Goal: Entertainment & Leisure: Consume media (video, audio)

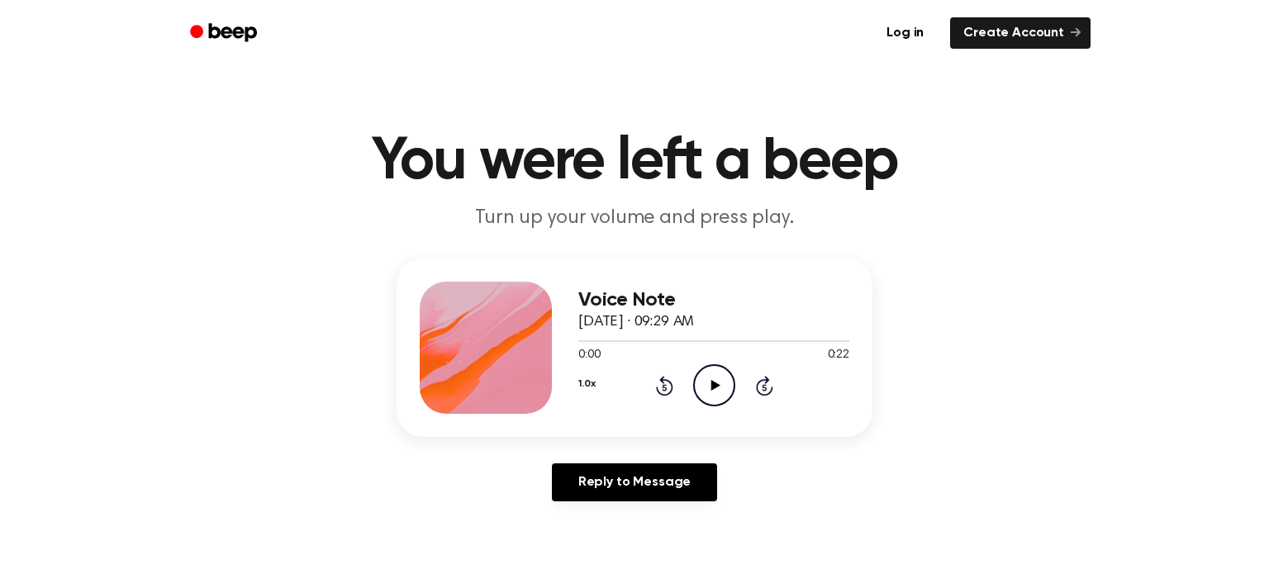
click at [721, 378] on icon "Play Audio" at bounding box center [714, 385] width 42 height 42
click at [712, 370] on icon "Pause Audio" at bounding box center [714, 385] width 42 height 42
click at [667, 392] on icon "Rewind 5 seconds" at bounding box center [664, 385] width 18 height 21
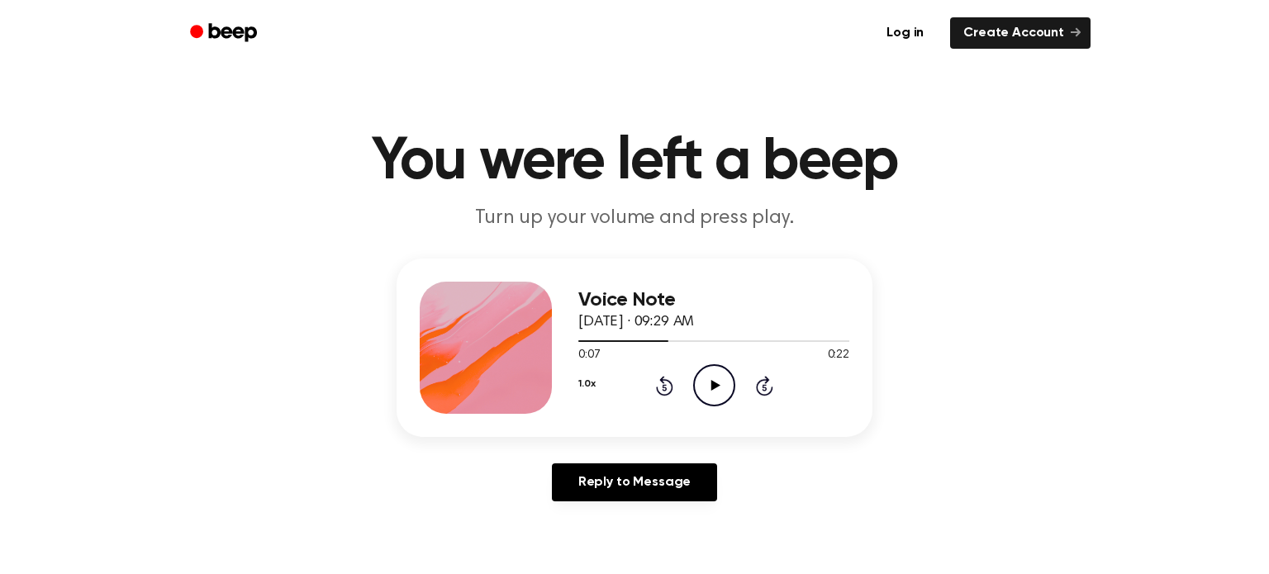
click at [667, 392] on icon "Rewind 5 seconds" at bounding box center [664, 385] width 18 height 21
click at [667, 399] on div "1.0x Rewind 5 seconds Play Audio Skip 5 seconds" at bounding box center [713, 385] width 271 height 42
click at [671, 392] on icon "Rewind 5 seconds" at bounding box center [664, 385] width 18 height 21
click at [663, 389] on icon "Rewind 5 seconds" at bounding box center [664, 385] width 18 height 21
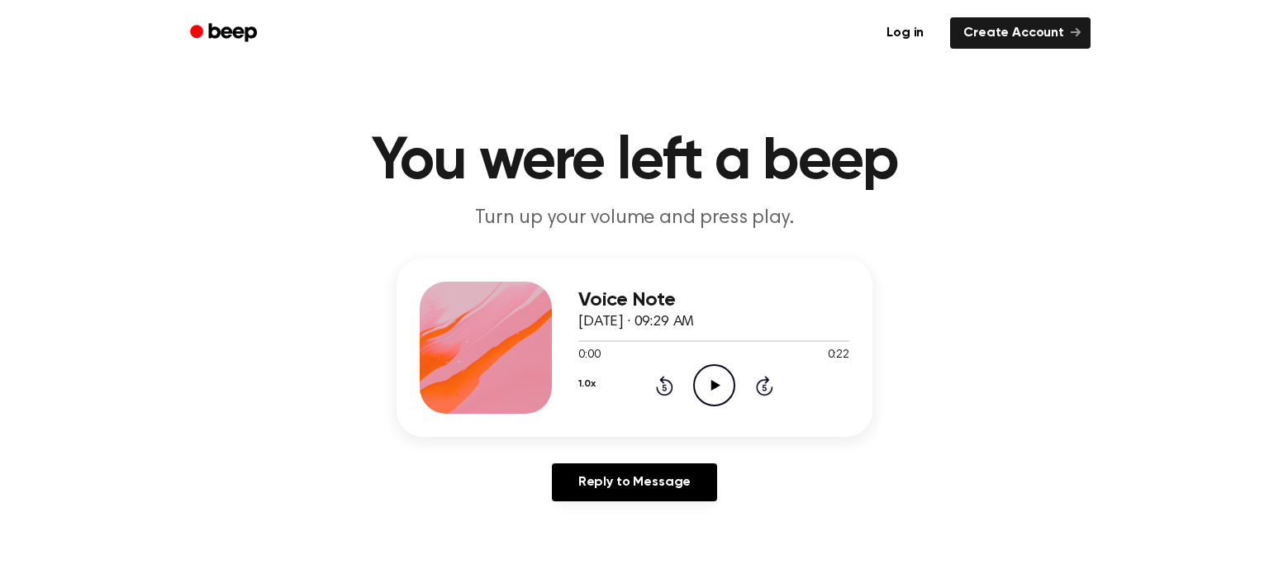
click at [725, 391] on icon "Play Audio" at bounding box center [714, 385] width 42 height 42
click at [714, 382] on icon "Pause Audio" at bounding box center [714, 385] width 42 height 42
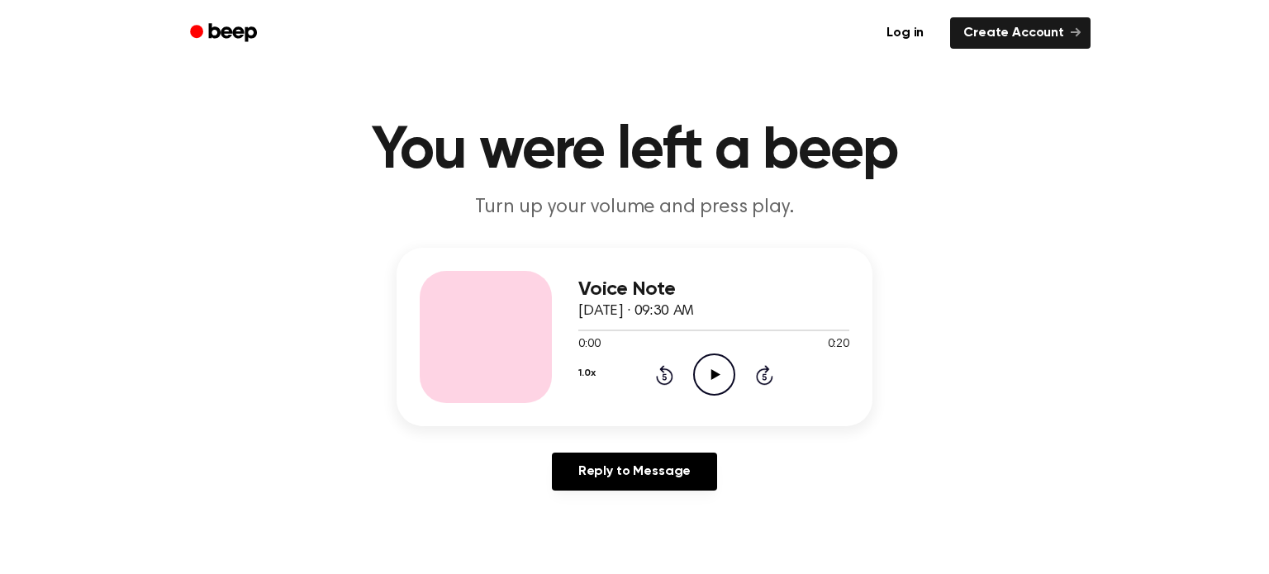
scroll to position [23, 0]
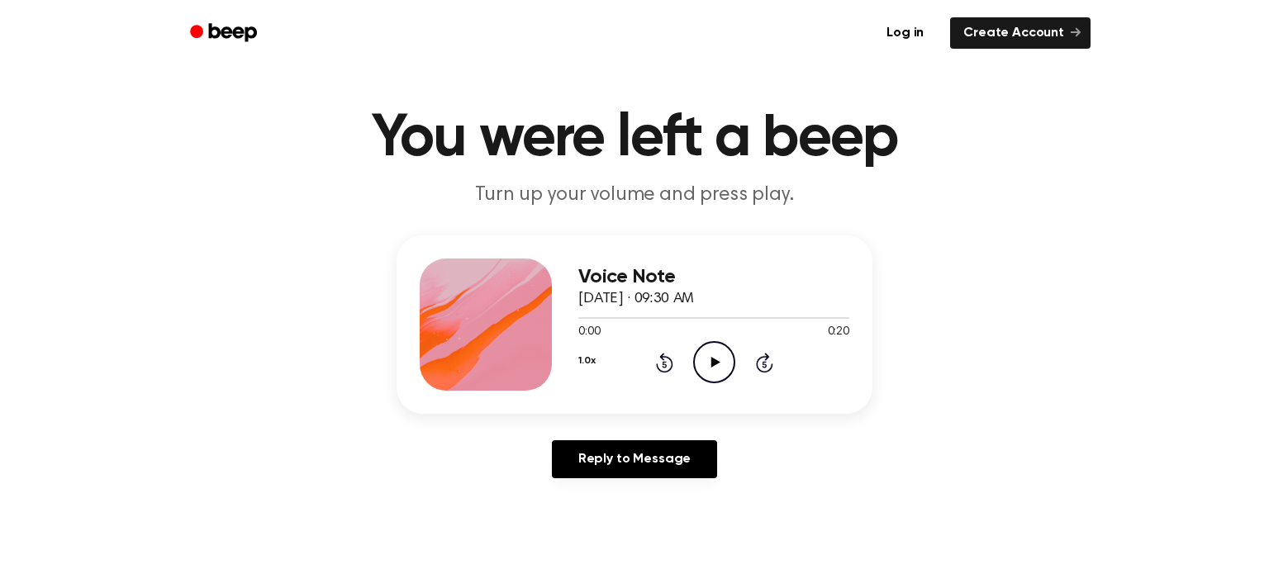
click at [715, 356] on icon "Play Audio" at bounding box center [714, 362] width 42 height 42
click at [710, 361] on icon "Pause Audio" at bounding box center [714, 362] width 42 height 42
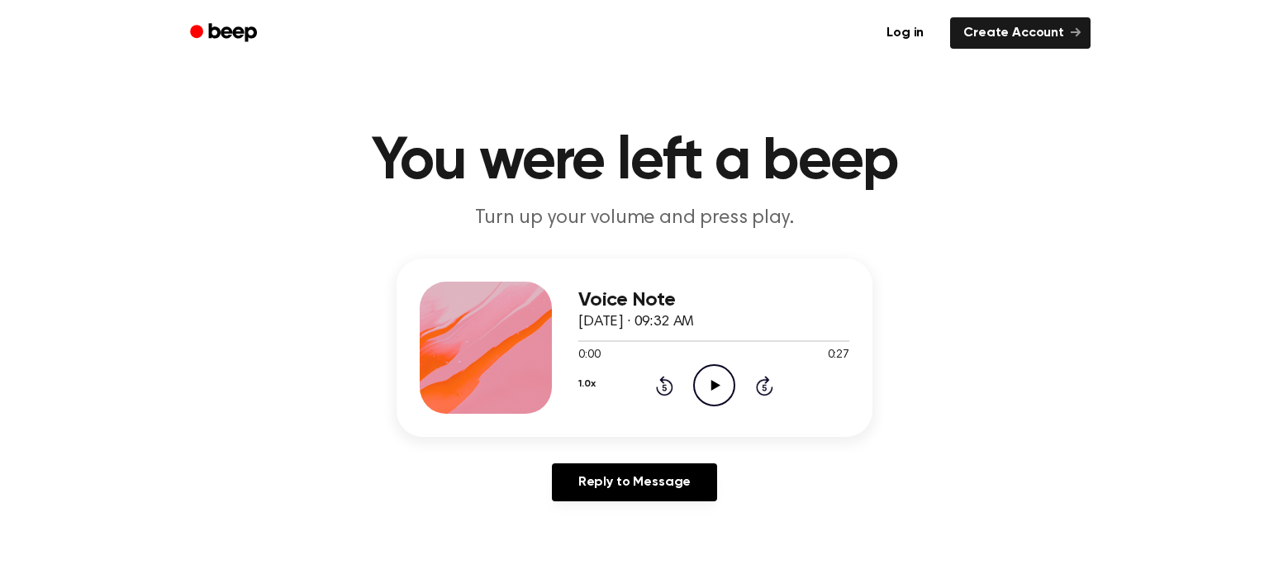
click at [701, 387] on icon "Play Audio" at bounding box center [714, 385] width 42 height 42
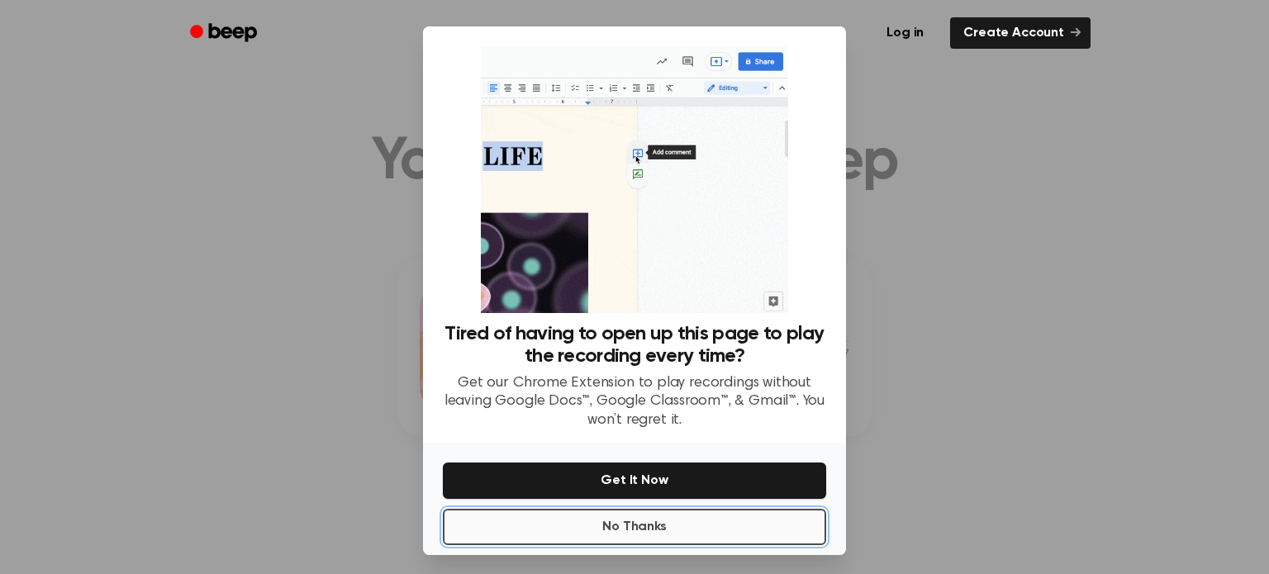
click at [640, 519] on button "No Thanks" at bounding box center [634, 527] width 383 height 36
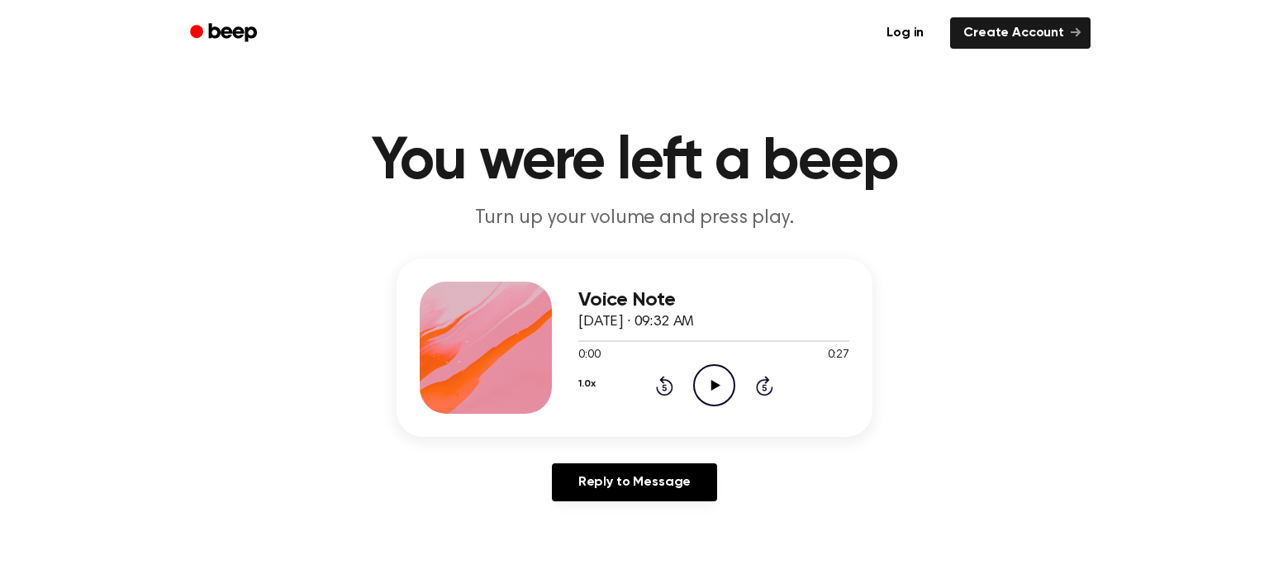
click at [710, 386] on icon at bounding box center [714, 385] width 9 height 11
click at [710, 386] on icon at bounding box center [713, 385] width 7 height 11
click at [671, 381] on icon "Rewind 5 seconds" at bounding box center [664, 385] width 18 height 21
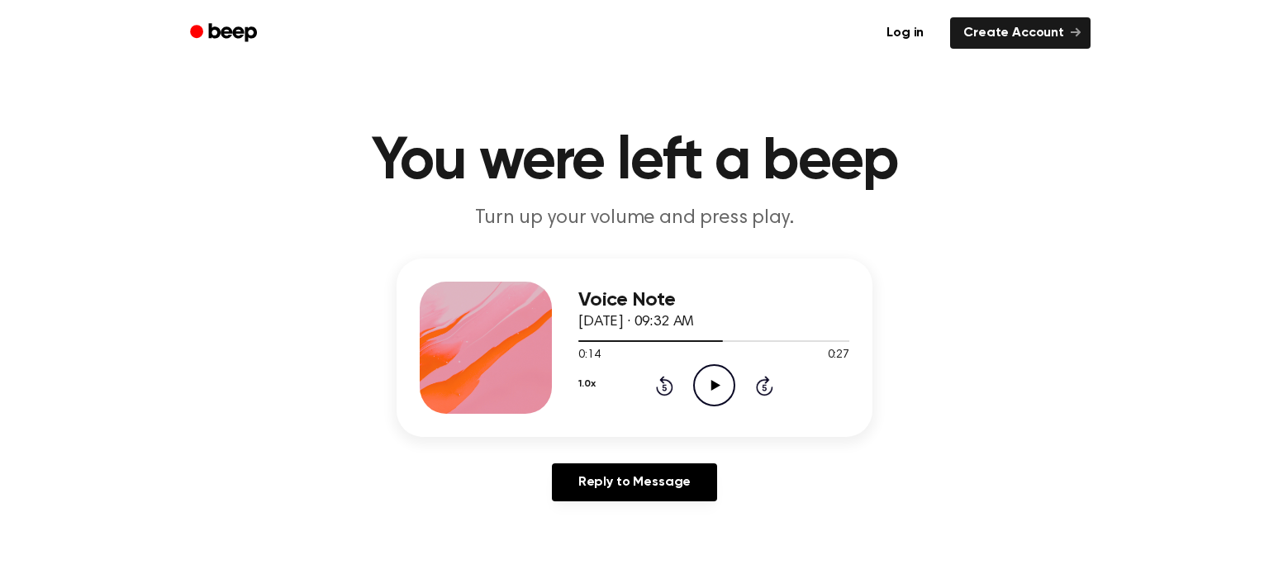
click at [671, 381] on icon "Rewind 5 seconds" at bounding box center [664, 385] width 18 height 21
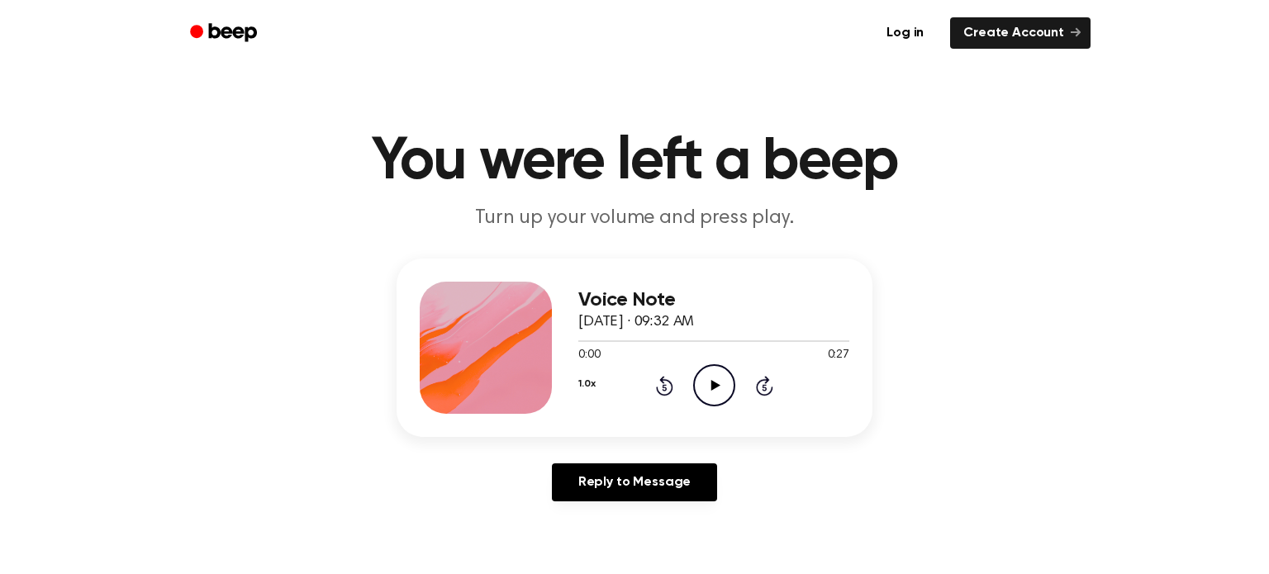
click at [713, 381] on icon "Play Audio" at bounding box center [714, 385] width 42 height 42
click at [728, 393] on icon "Pause Audio" at bounding box center [714, 385] width 42 height 42
click at [715, 408] on div "Voice Note October 17, 2024 · 09:32 AM 0:24 0:27 Your browser does not support …" at bounding box center [713, 348] width 271 height 132
click at [658, 383] on icon "Rewind 5 seconds" at bounding box center [664, 385] width 18 height 21
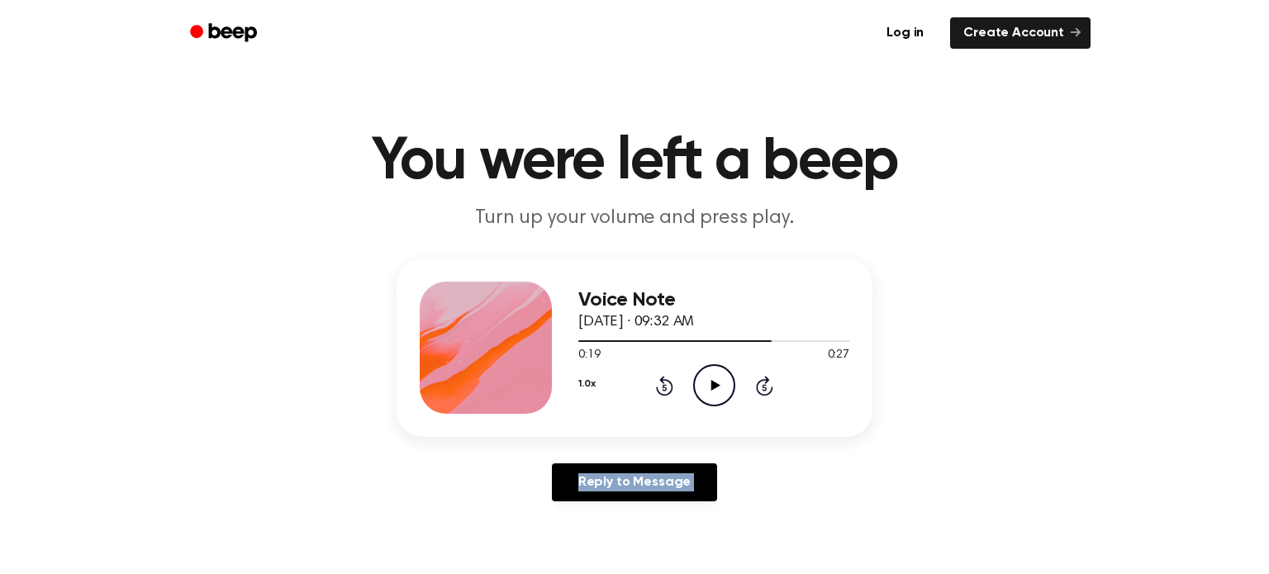
click at [658, 383] on icon "Rewind 5 seconds" at bounding box center [664, 385] width 18 height 21
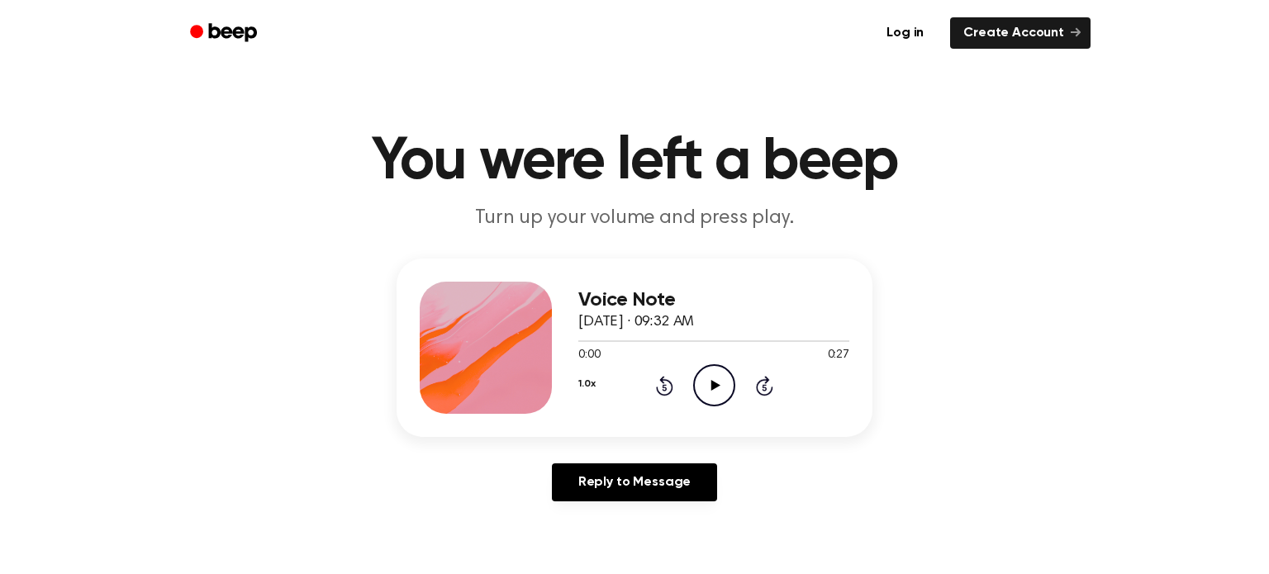
click at [706, 374] on icon "Play Audio" at bounding box center [714, 385] width 42 height 42
drag, startPoint x: 692, startPoint y: 400, endPoint x: 690, endPoint y: 391, distance: 9.4
click at [693, 400] on icon "Pause Audio" at bounding box center [714, 385] width 42 height 42
click at [708, 387] on icon "Play Audio" at bounding box center [714, 385] width 42 height 42
click at [708, 387] on icon "Pause Audio" at bounding box center [714, 385] width 42 height 42
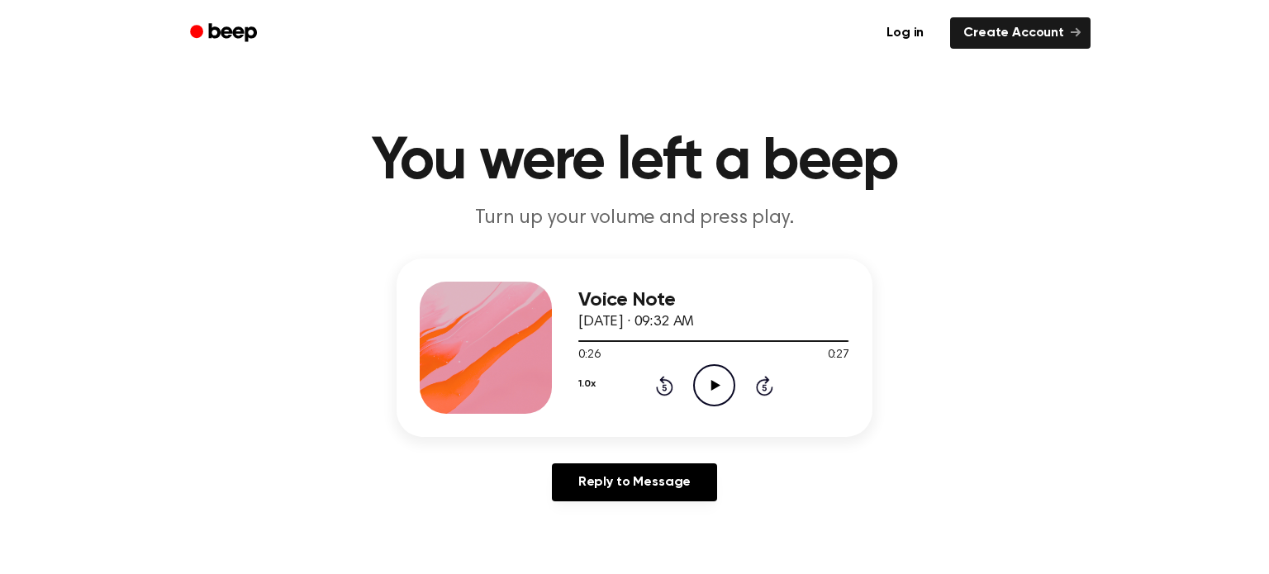
click at [664, 387] on icon "Rewind 5 seconds" at bounding box center [664, 385] width 18 height 21
click at [663, 386] on icon "Rewind 5 seconds" at bounding box center [664, 385] width 18 height 21
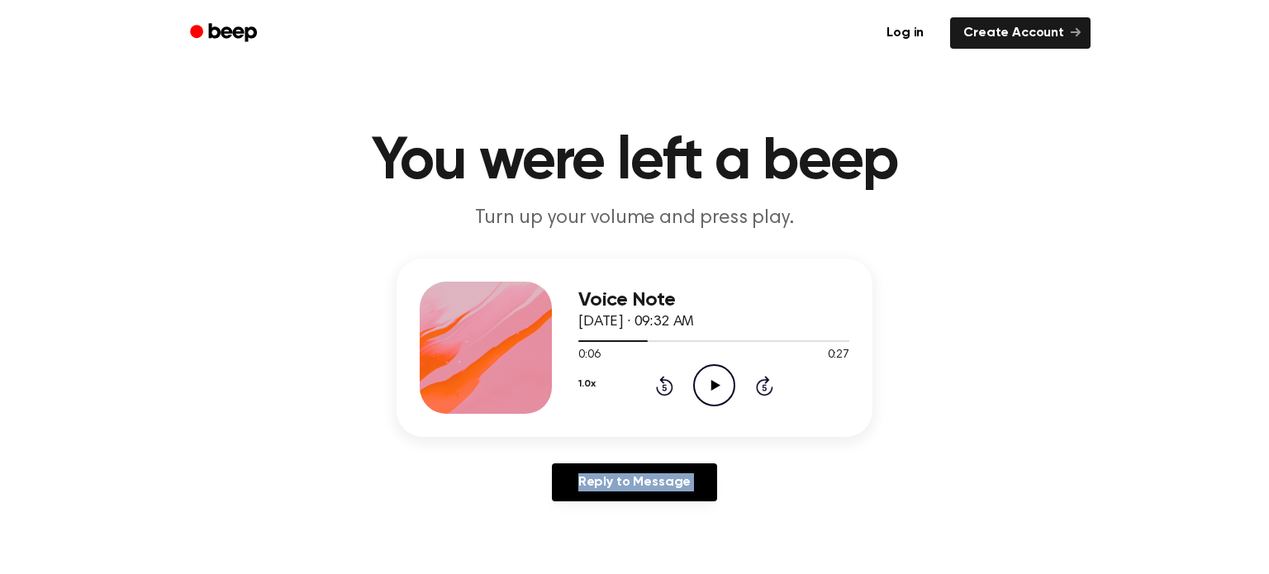
click at [663, 385] on icon at bounding box center [664, 387] width 4 height 7
click at [760, 383] on icon "Skip 5 seconds" at bounding box center [764, 385] width 18 height 21
click at [707, 379] on icon "Play Audio" at bounding box center [714, 385] width 42 height 42
click at [683, 382] on div "1.0x Rewind 5 seconds Pause Audio Skip 5 seconds" at bounding box center [713, 385] width 271 height 42
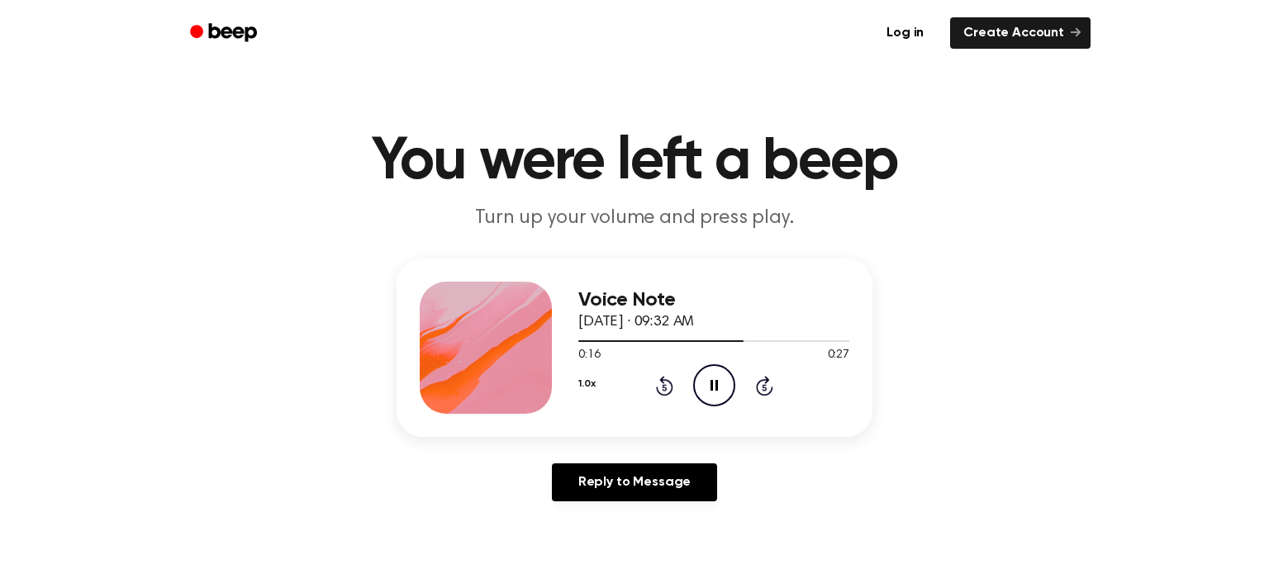
click at [727, 384] on icon "Pause Audio" at bounding box center [714, 385] width 42 height 42
click at [712, 372] on icon "Play Audio" at bounding box center [714, 385] width 42 height 42
click at [710, 390] on icon "Play Audio" at bounding box center [714, 385] width 42 height 42
click at [714, 382] on icon "Pause Audio" at bounding box center [714, 385] width 42 height 42
click at [667, 375] on icon "Rewind 5 seconds" at bounding box center [664, 385] width 18 height 21
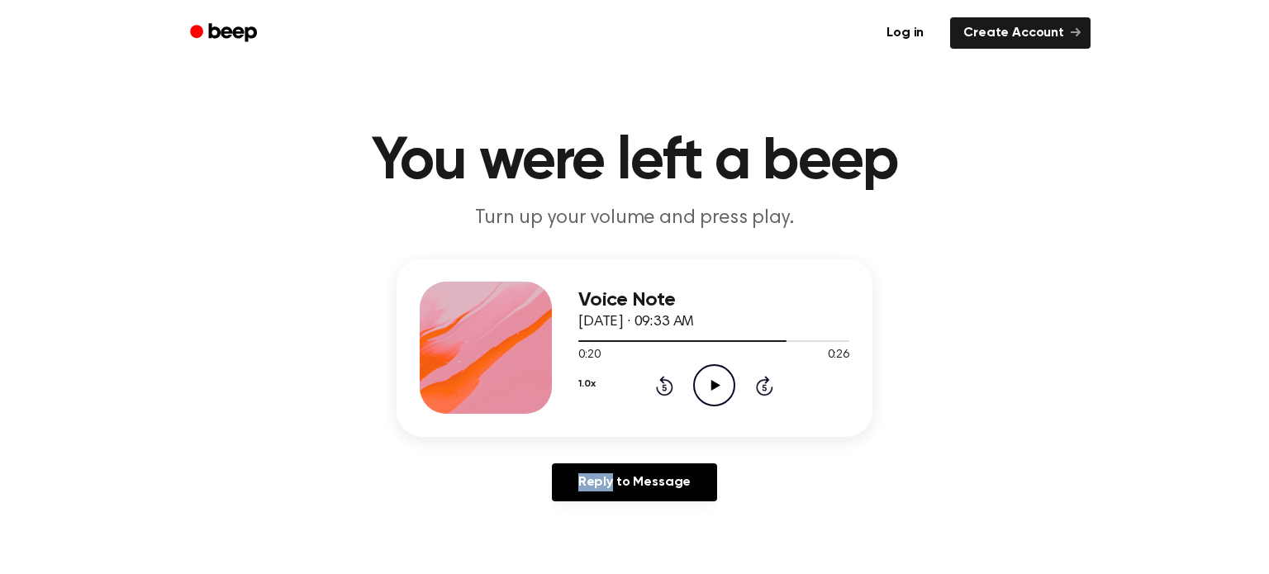
click at [667, 375] on icon "Rewind 5 seconds" at bounding box center [664, 385] width 18 height 21
click at [664, 370] on div "1.0x Rewind 5 seconds Play Audio Skip 5 seconds" at bounding box center [713, 385] width 271 height 42
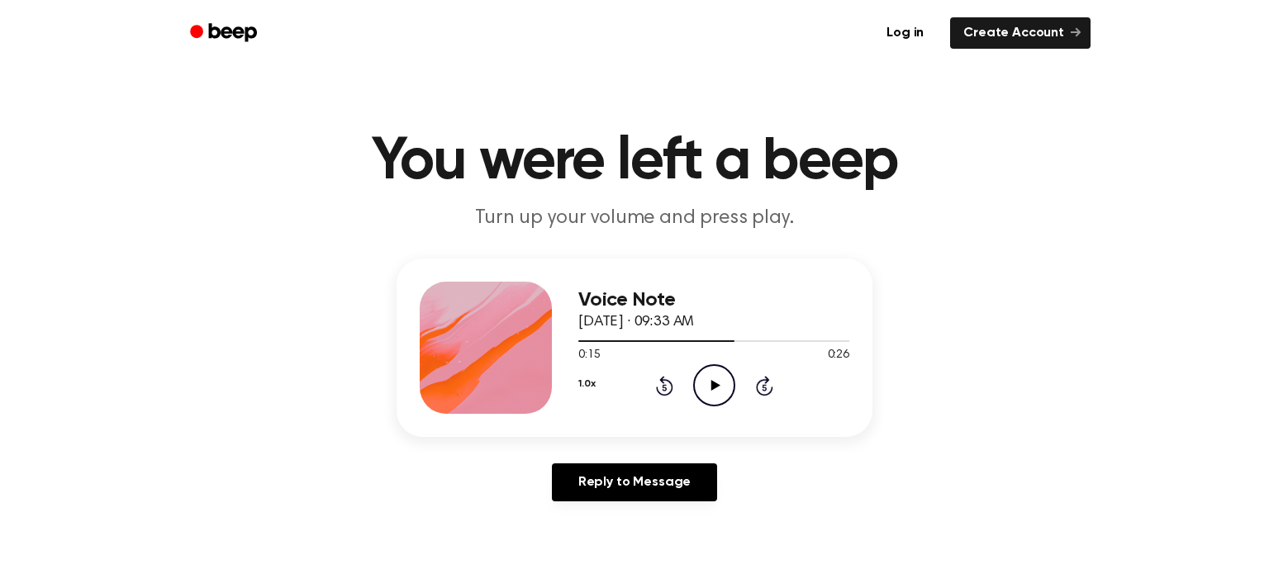
click at [666, 382] on icon "Rewind 5 seconds" at bounding box center [664, 385] width 18 height 21
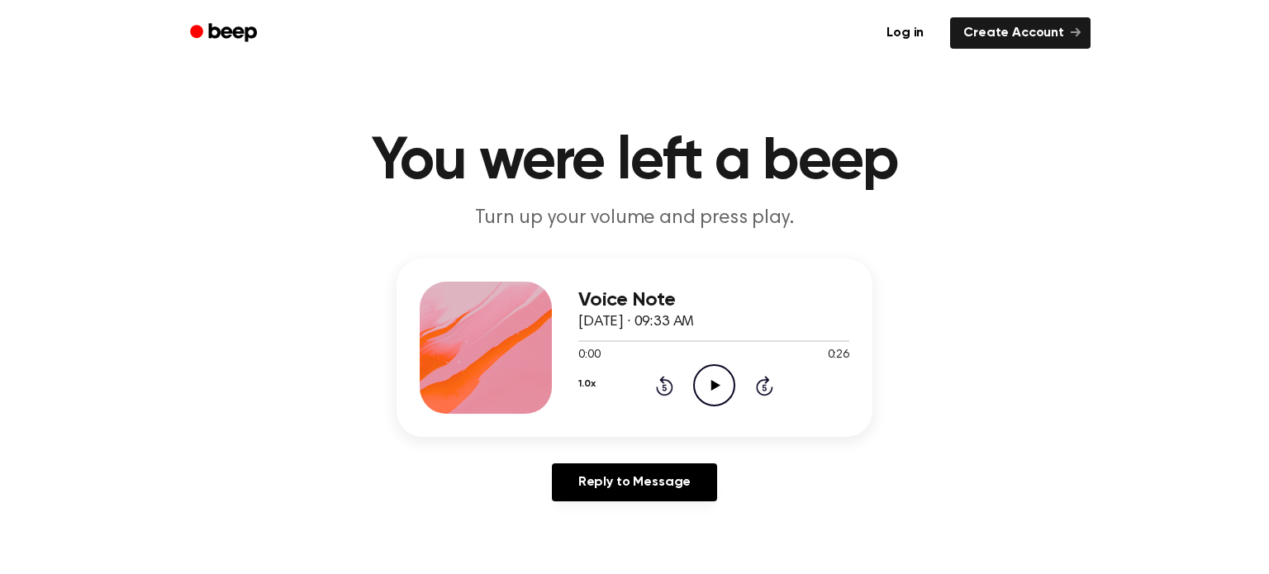
click at [733, 379] on circle at bounding box center [714, 385] width 40 height 40
click at [714, 386] on icon "Pause Audio" at bounding box center [714, 385] width 42 height 42
click at [728, 373] on icon "Play Audio" at bounding box center [714, 385] width 42 height 42
click at [728, 373] on icon "Pause Audio" at bounding box center [714, 385] width 42 height 42
